Goal: Information Seeking & Learning: Learn about a topic

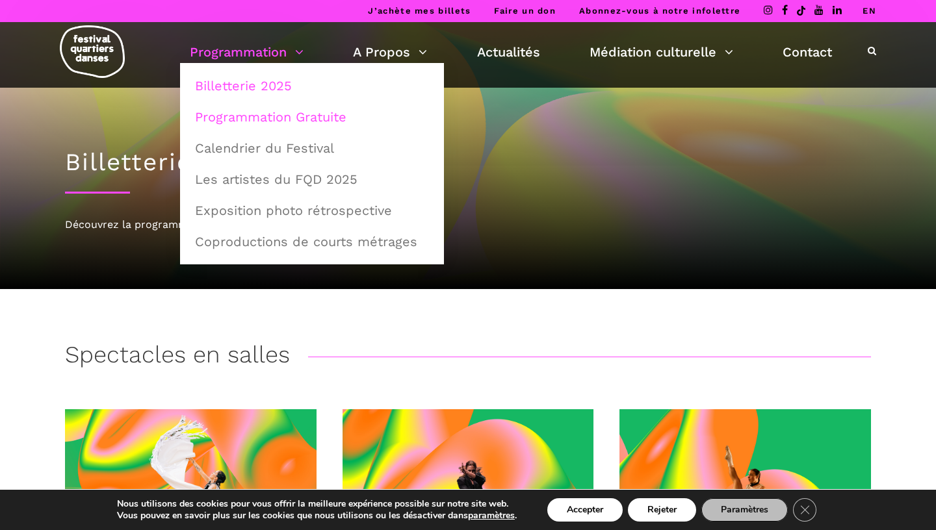
click at [281, 120] on link "Programmation Gratuite" at bounding box center [312, 117] width 250 height 30
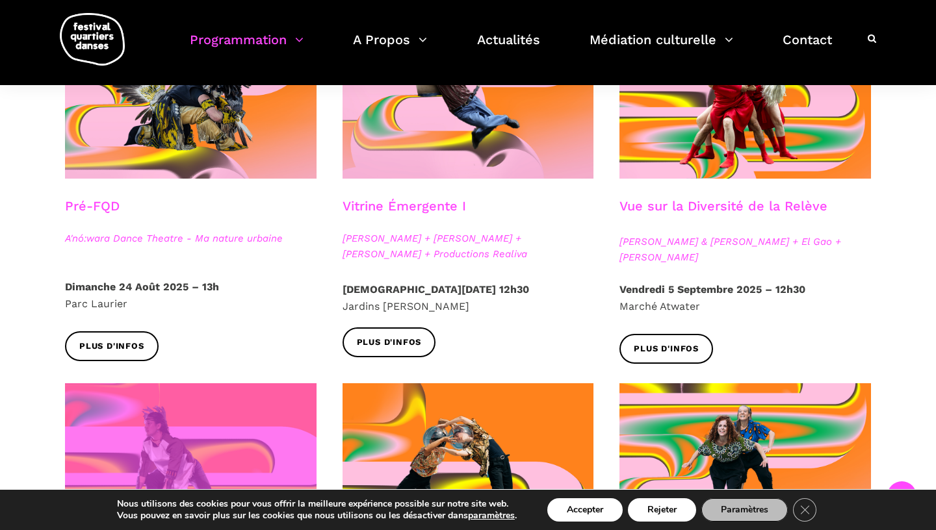
scroll to position [400, 0]
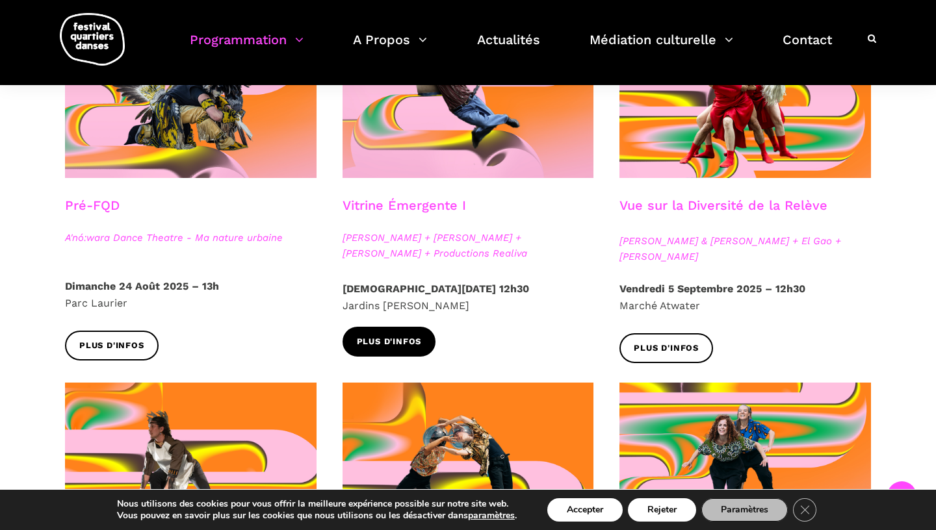
click at [400, 342] on span "Plus d'infos" at bounding box center [389, 342] width 65 height 14
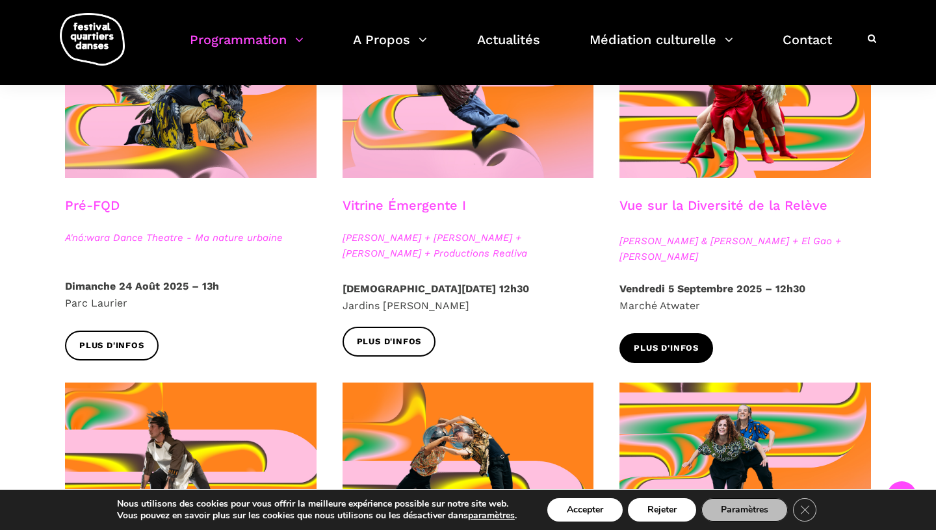
click at [666, 353] on span "Plus d'infos" at bounding box center [666, 349] width 65 height 14
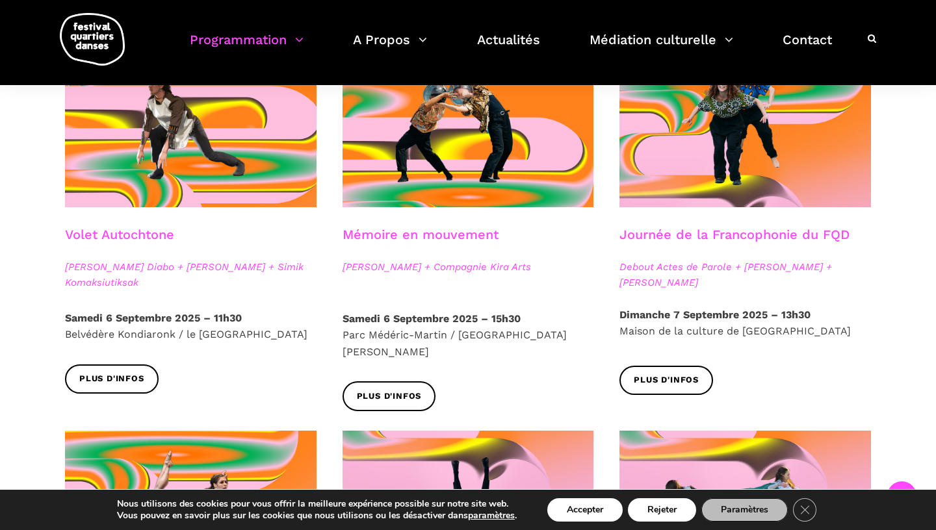
scroll to position [744, 0]
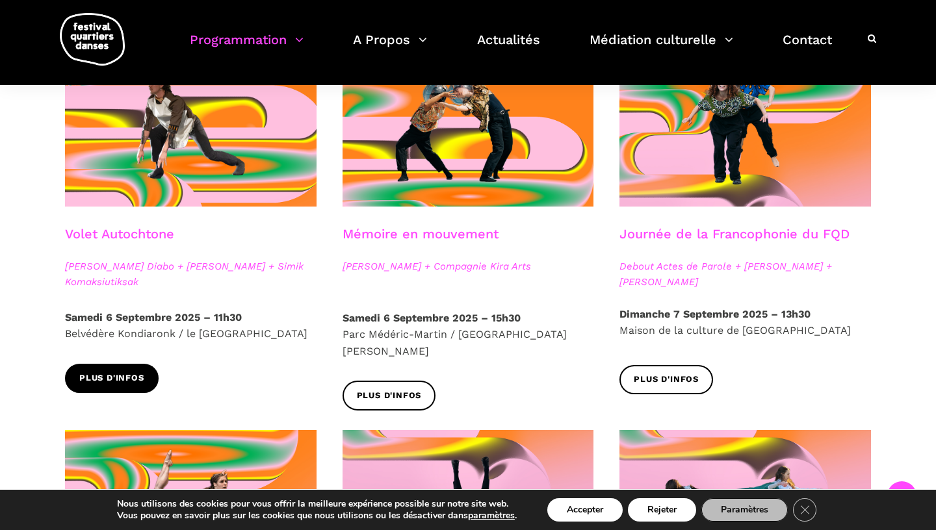
click at [120, 385] on span "Plus d'infos" at bounding box center [111, 379] width 65 height 14
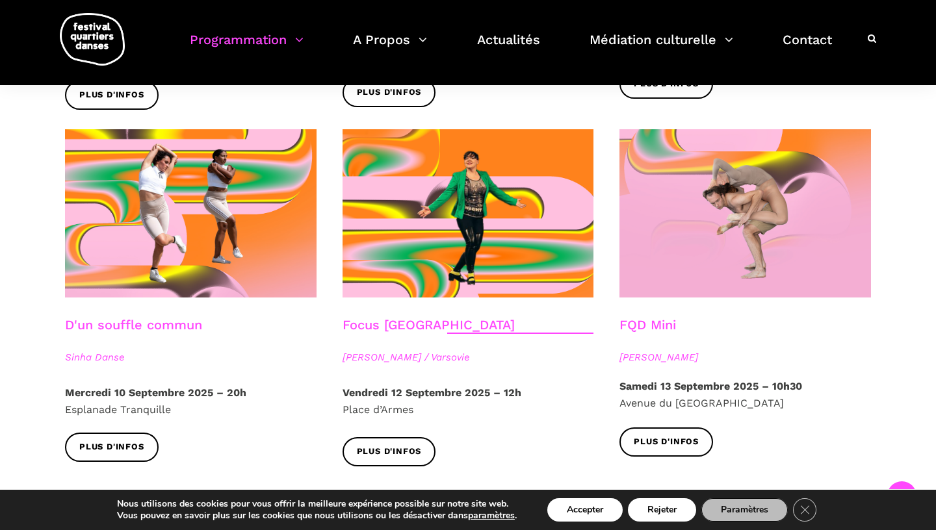
scroll to position [1411, 0]
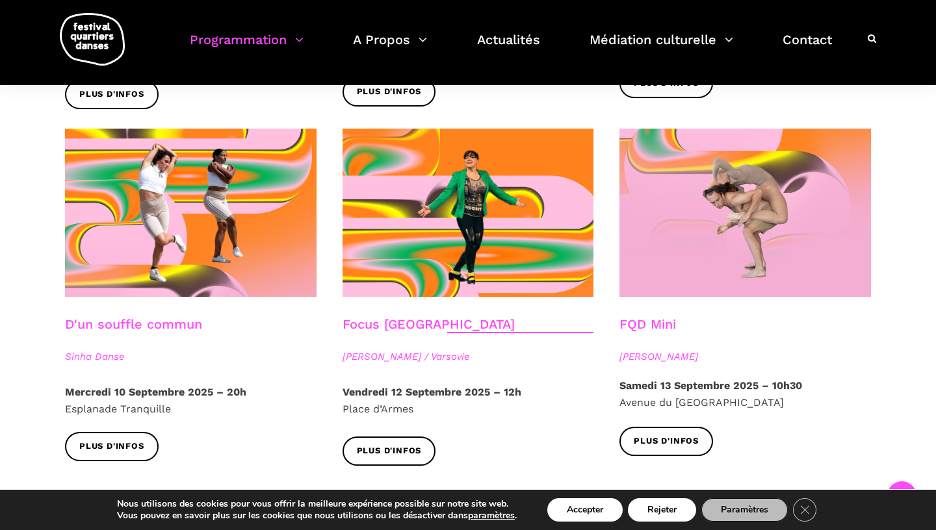
click at [161, 316] on link "D'un souffle commun" at bounding box center [133, 324] width 137 height 16
click at [673, 435] on span "Plus d'infos" at bounding box center [666, 442] width 65 height 14
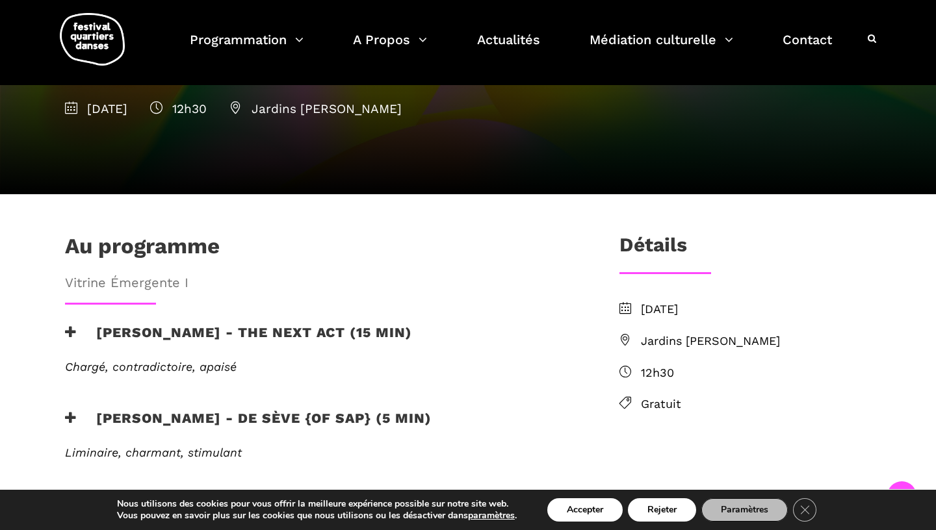
scroll to position [245, 0]
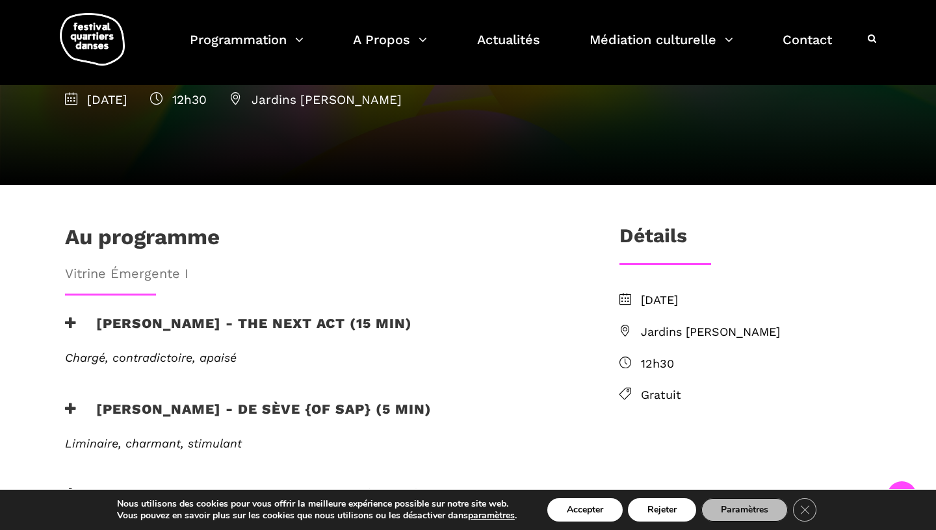
click at [131, 315] on h3 "Jake poloz - the next act (15 min)" at bounding box center [238, 331] width 347 height 32
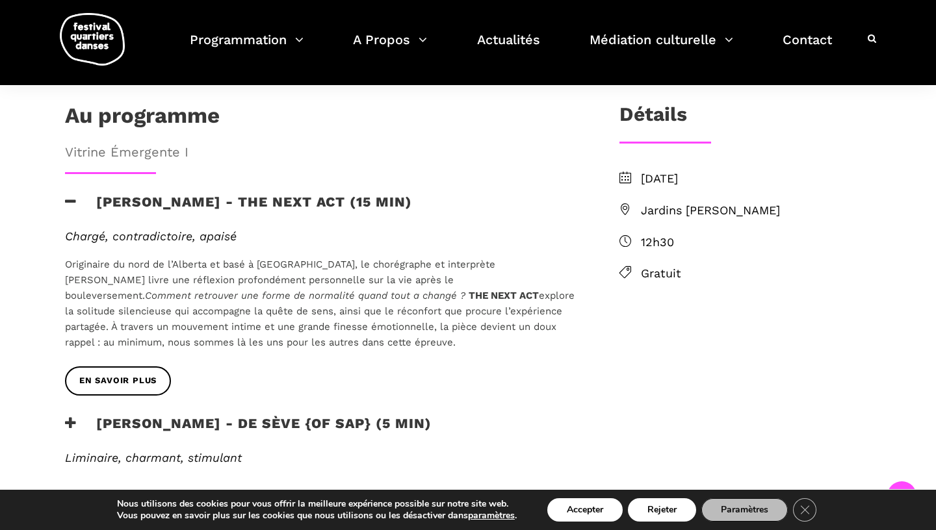
scroll to position [371, 0]
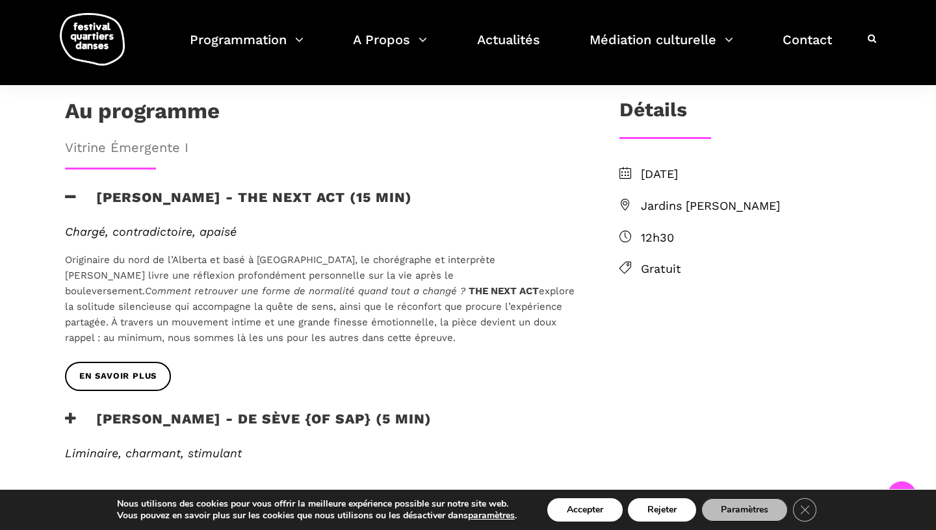
click at [253, 411] on h3 "Lamont - de sève {of sap} (5 min)" at bounding box center [248, 427] width 366 height 32
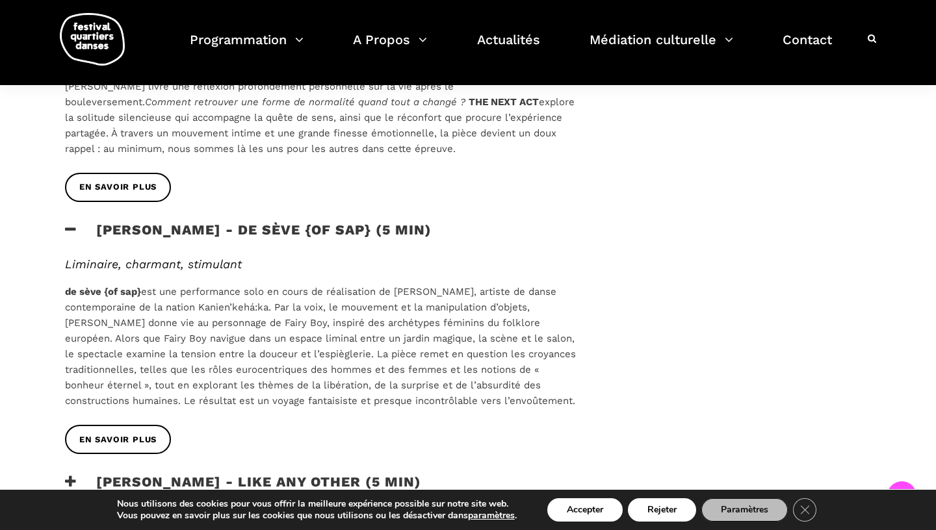
scroll to position [580, 0]
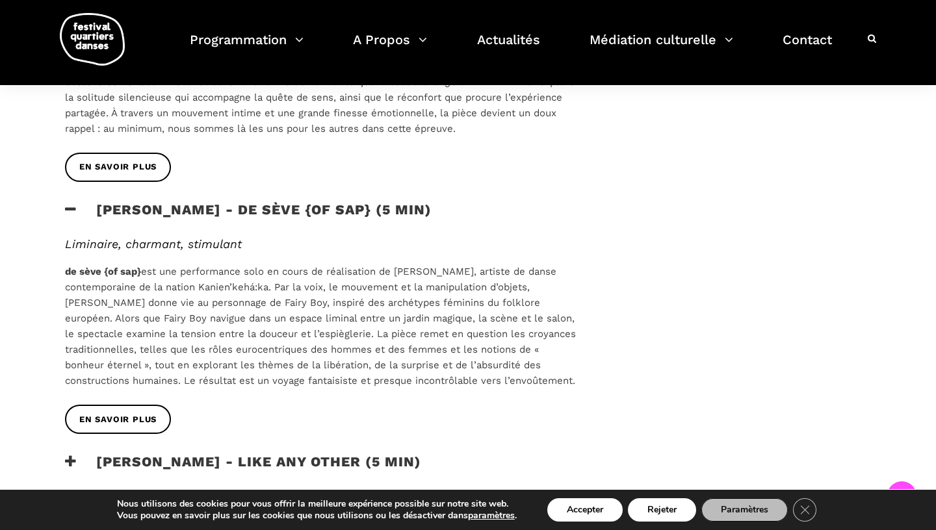
click at [303, 454] on h3 "Morgane Guillou - Like any other (5 min)" at bounding box center [243, 470] width 356 height 32
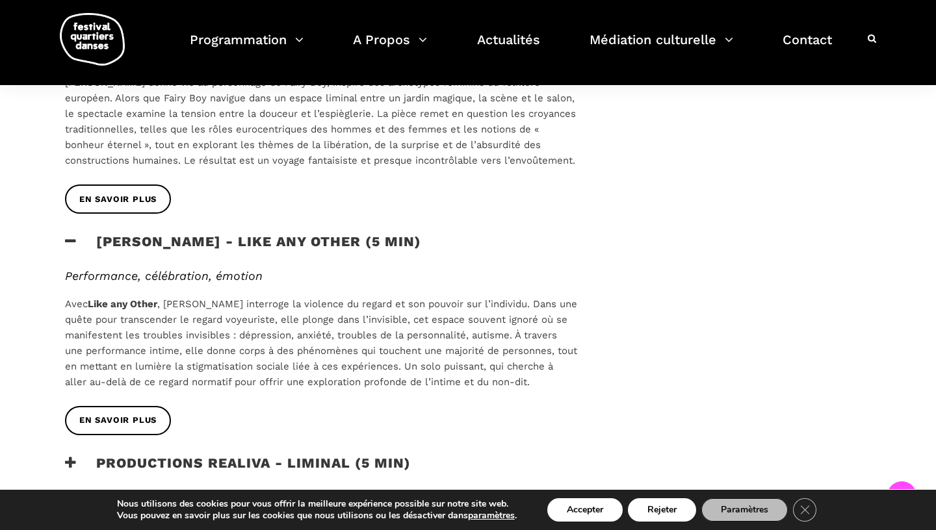
scroll to position [808, 0]
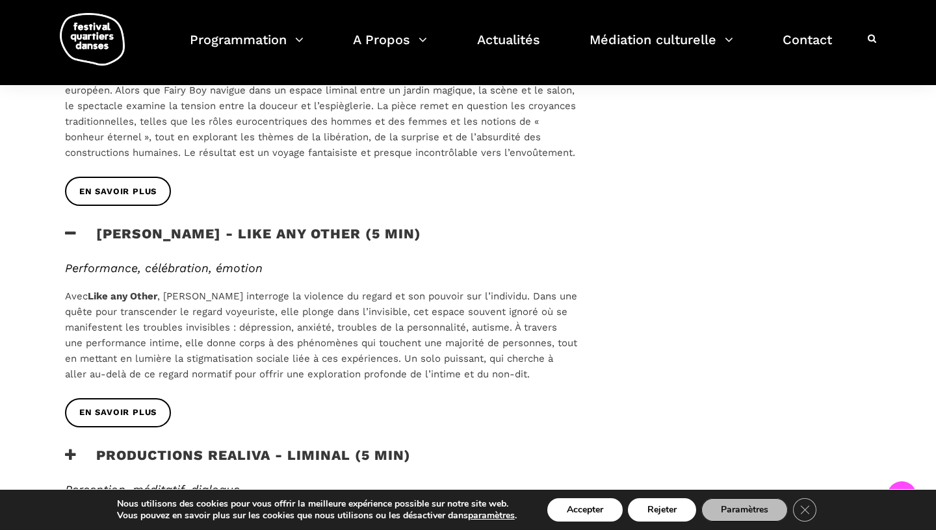
click at [284, 447] on h3 "Productions Realiva - Liminal (5 min)" at bounding box center [238, 463] width 346 height 32
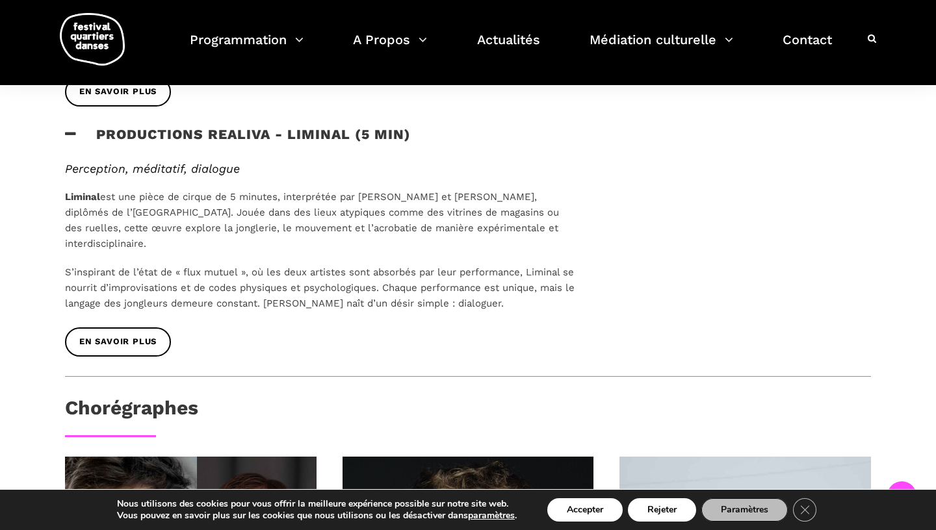
scroll to position [1155, 0]
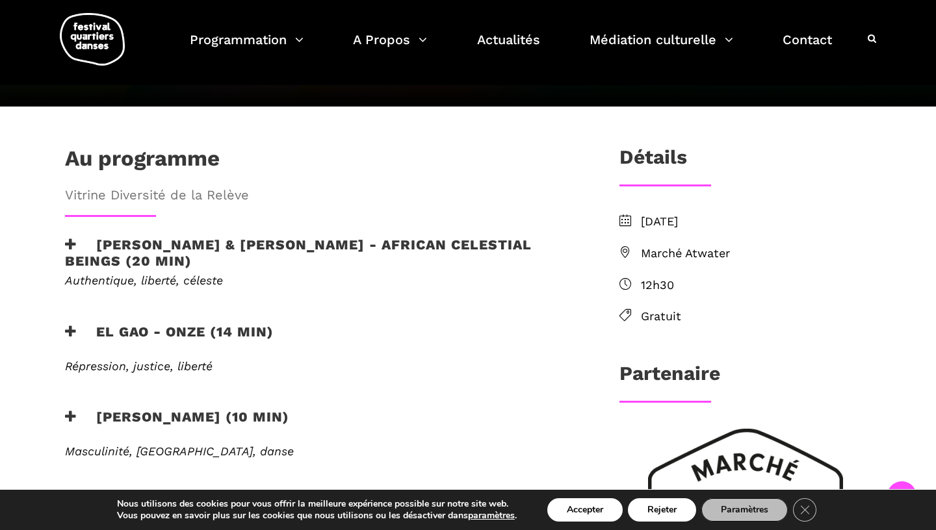
scroll to position [326, 0]
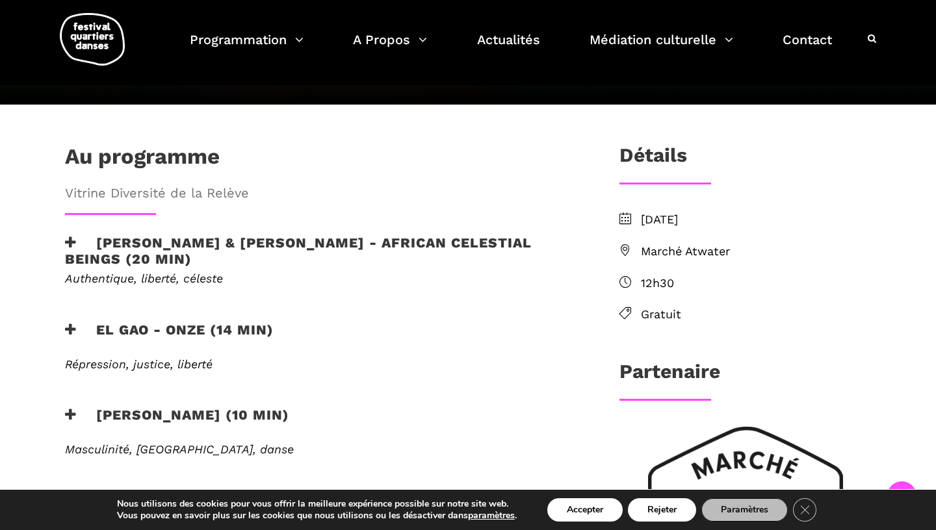
click at [178, 235] on h3 "Athena Lucie Assamba & Leah Danga - African Celestial Beings (20 min)" at bounding box center [321, 251] width 512 height 32
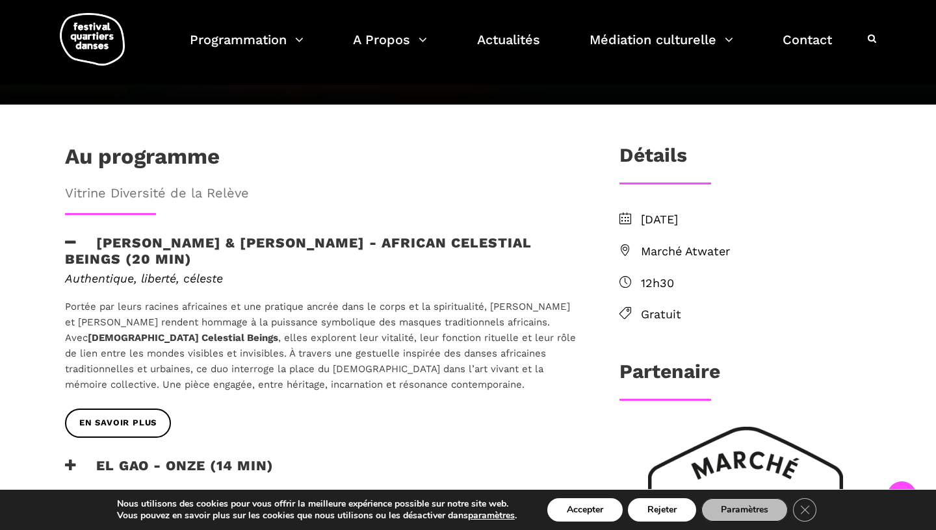
click at [216, 457] on h3 "EL GAO - ONZE (14 min)" at bounding box center [169, 473] width 209 height 32
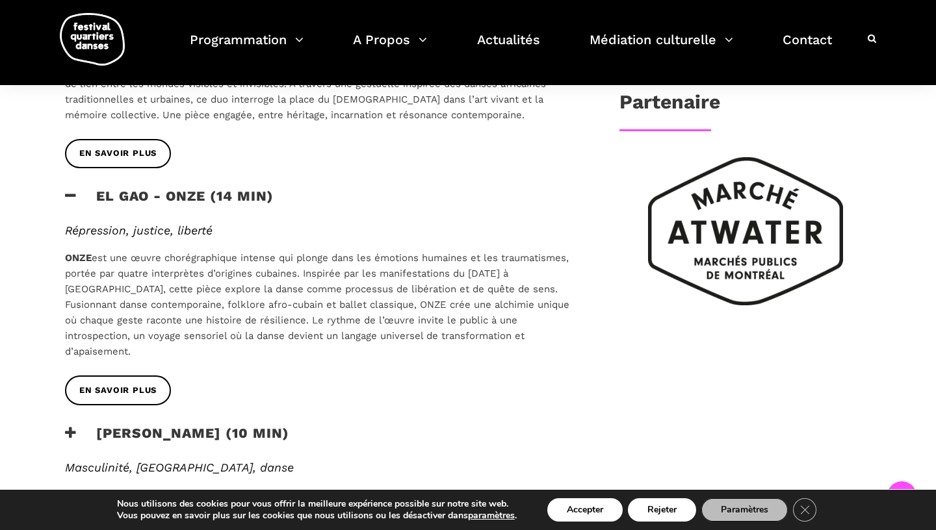
scroll to position [643, 0]
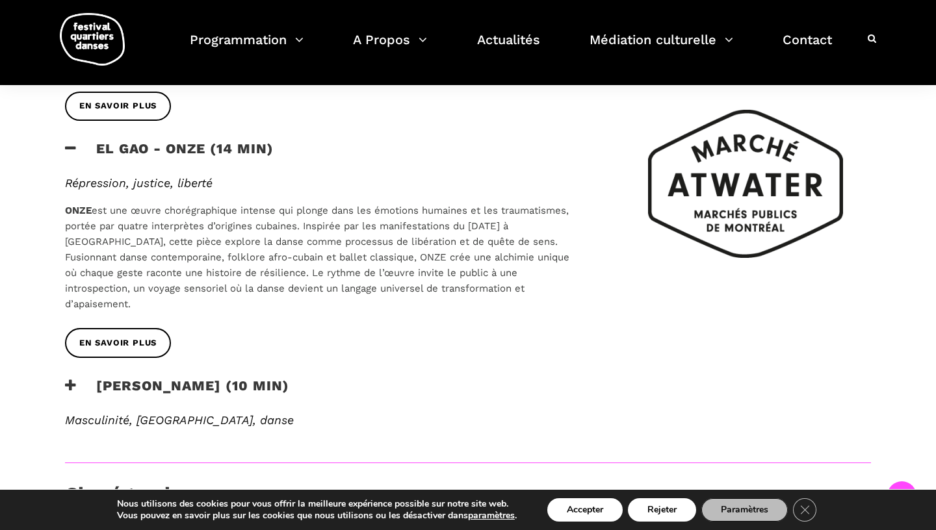
click at [224, 378] on h3 "Rameez Karim - PEHCHAAN (10 min)" at bounding box center [177, 394] width 224 height 32
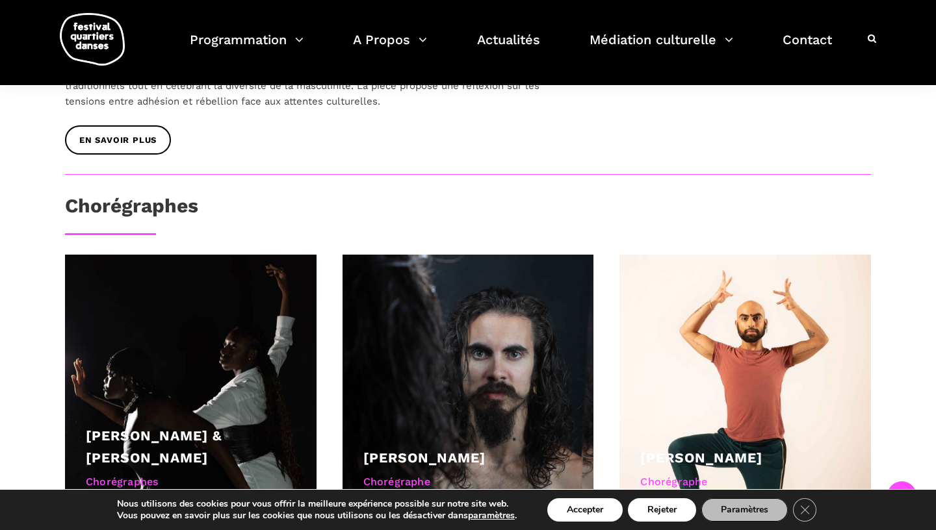
scroll to position [1118, 0]
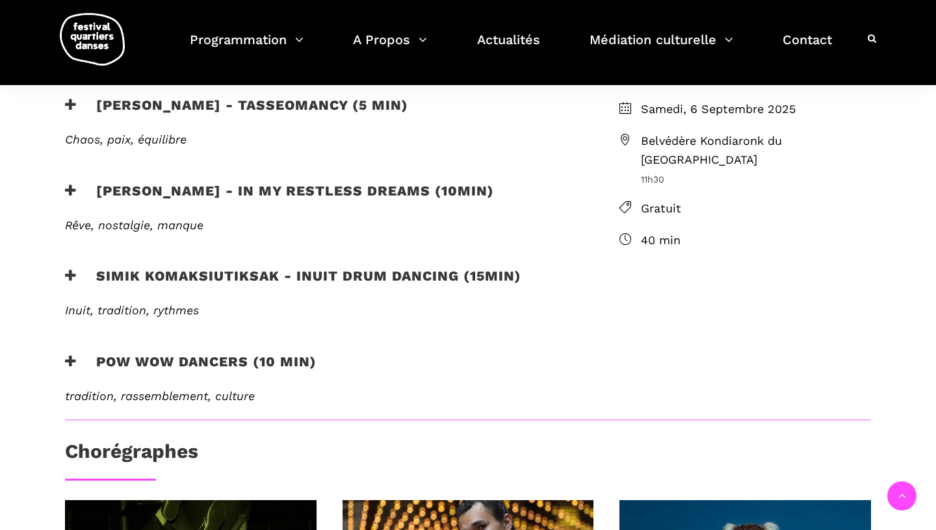
scroll to position [422, 0]
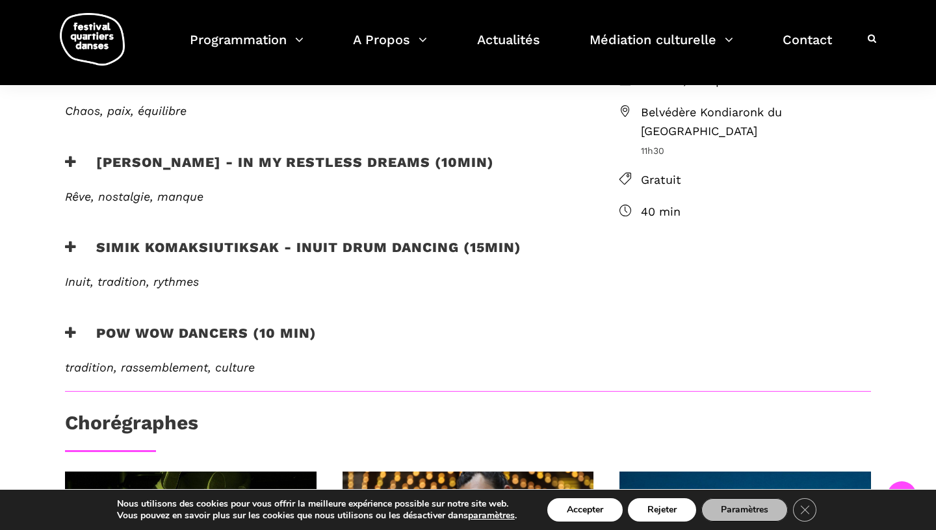
click at [149, 118] on em "Chaos, paix, équilibre" at bounding box center [126, 111] width 122 height 14
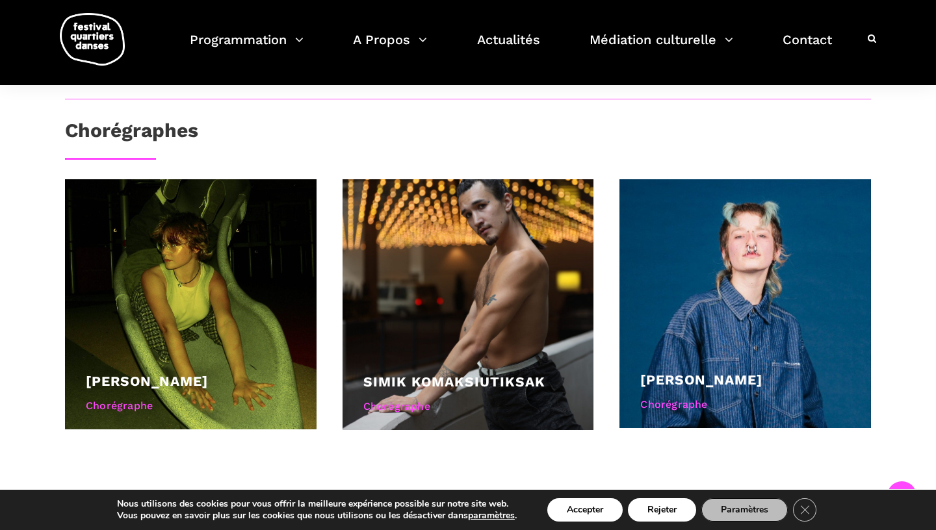
scroll to position [716, 0]
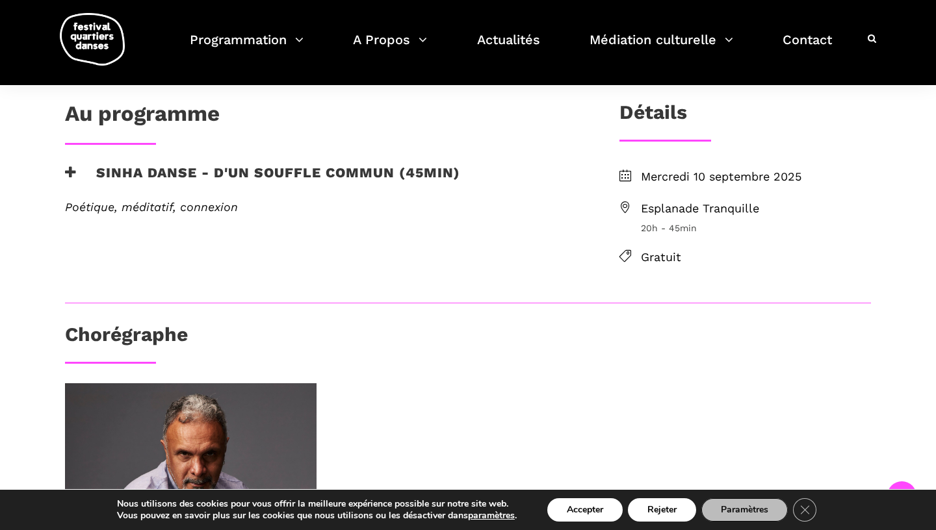
scroll to position [274, 0]
